Goal: Task Accomplishment & Management: Manage account settings

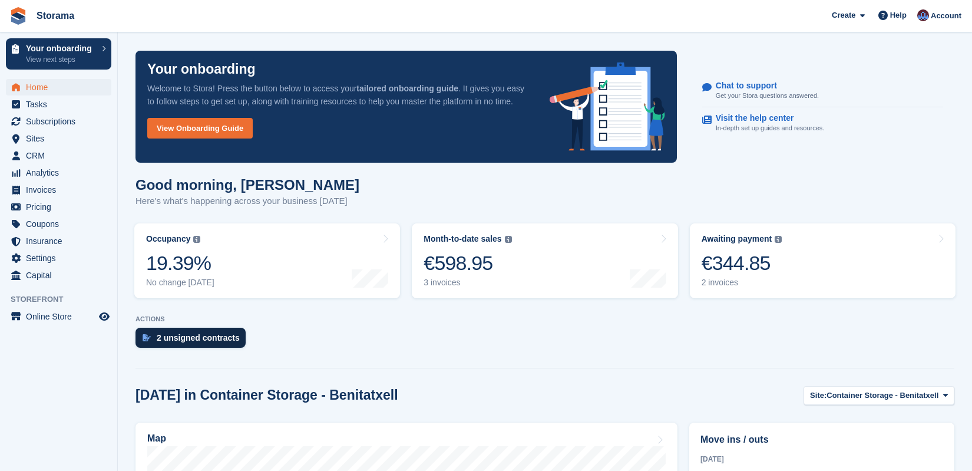
click at [223, 334] on div "2 unsigned contracts" at bounding box center [198, 337] width 83 height 9
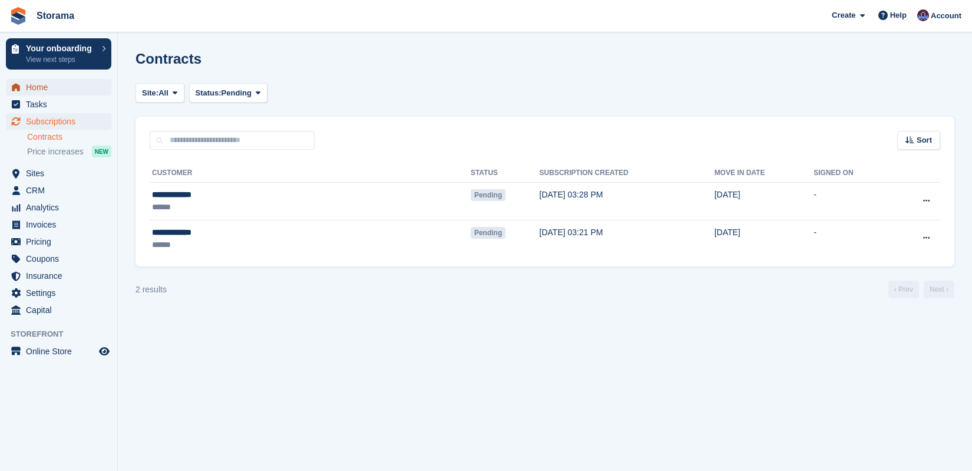
click at [56, 86] on span "Home" at bounding box center [61, 87] width 71 height 17
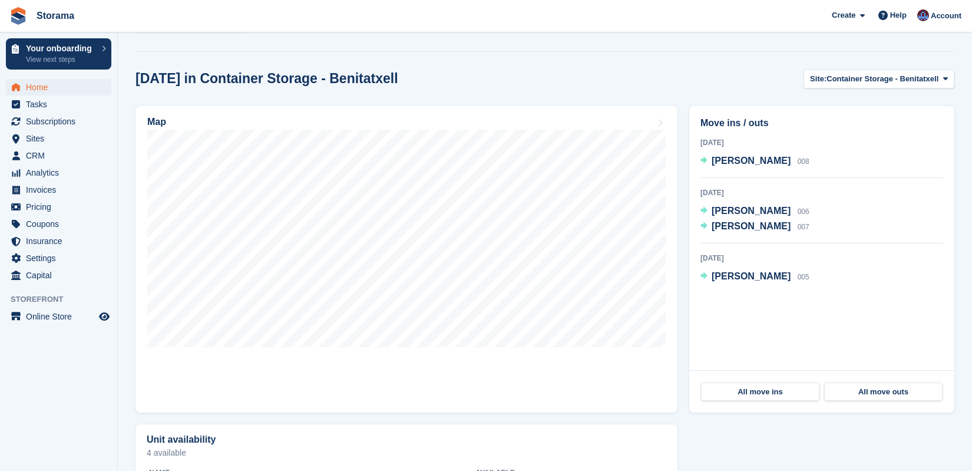
scroll to position [319, 0]
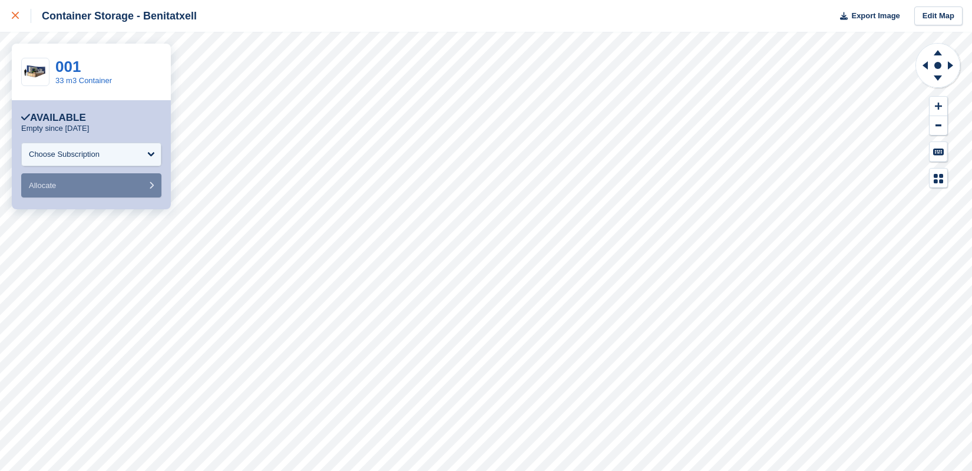
click at [19, 17] on div at bounding box center [21, 16] width 19 height 14
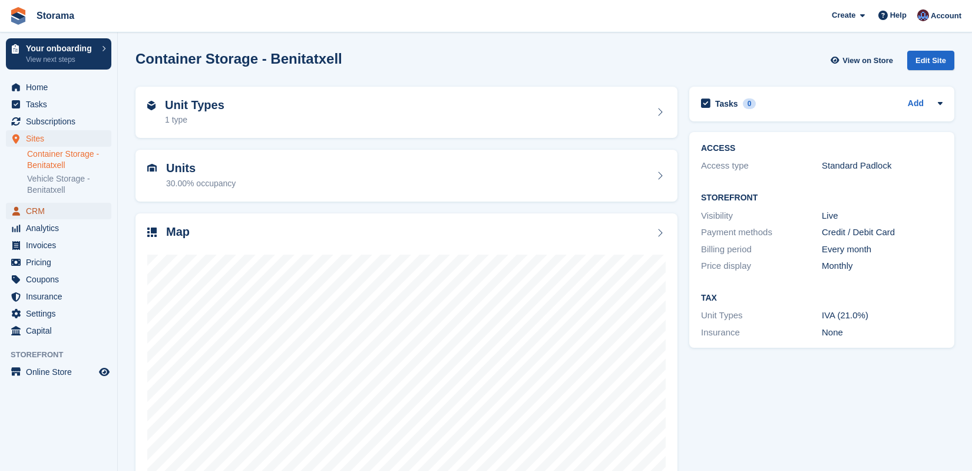
click at [80, 207] on span "CRM" at bounding box center [61, 211] width 71 height 17
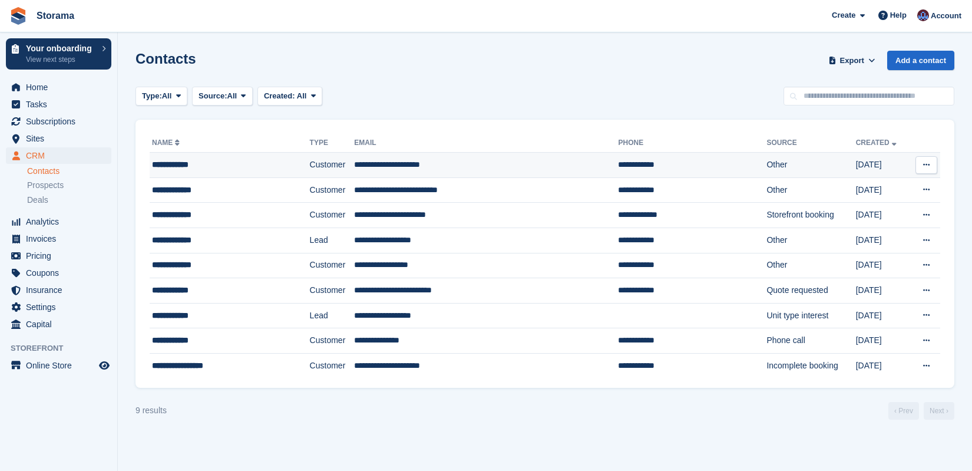
click at [223, 169] on div "**********" at bounding box center [215, 165] width 126 height 12
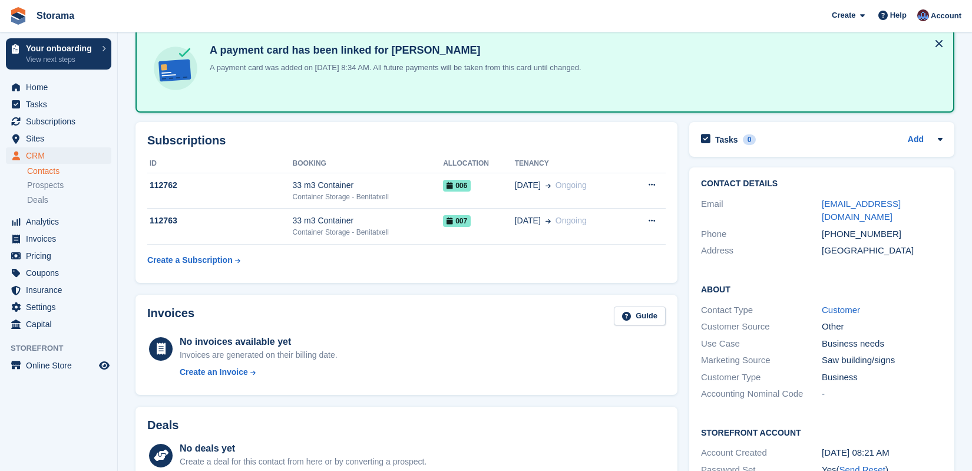
scroll to position [62, 0]
